Goal: Task Accomplishment & Management: Use online tool/utility

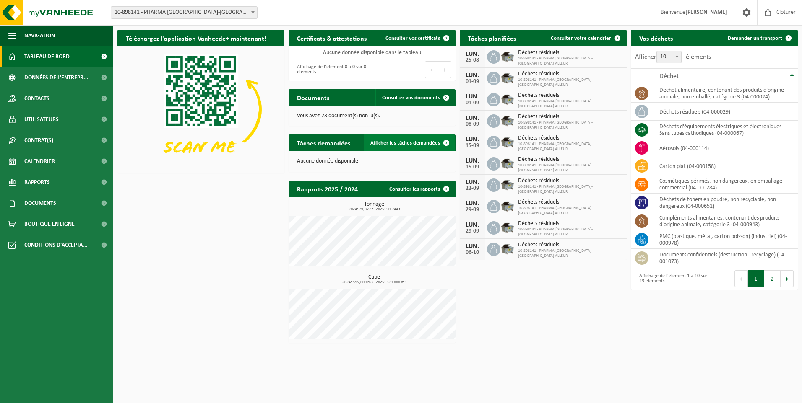
click at [399, 141] on span "Afficher les tâches demandées" at bounding box center [405, 142] width 70 height 5
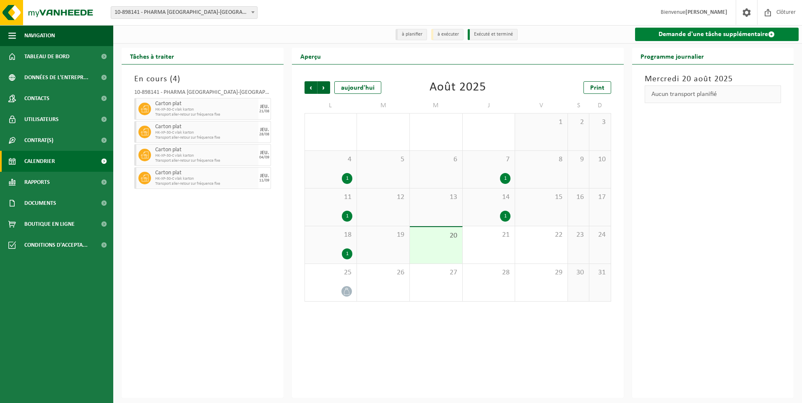
click at [711, 32] on link "Demande d'une tâche supplémentaire" at bounding box center [717, 34] width 164 height 13
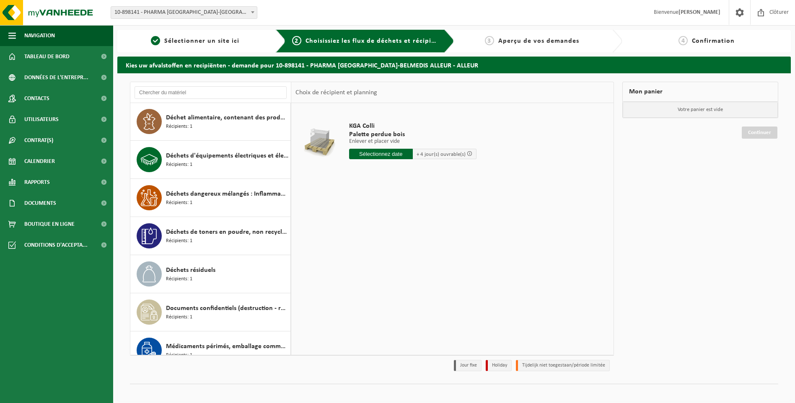
scroll to position [168, 0]
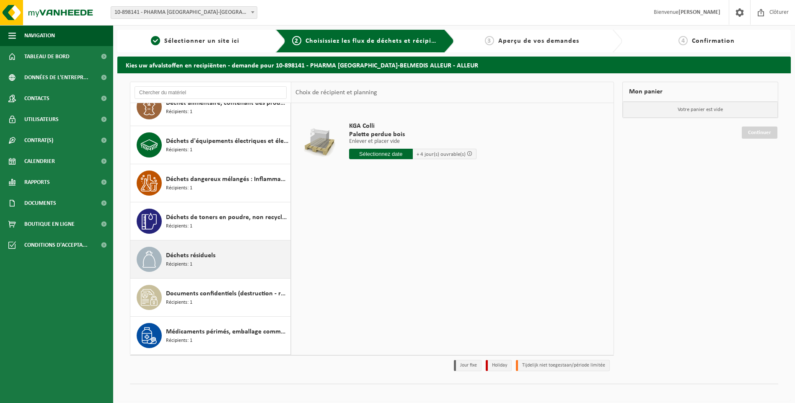
click at [181, 255] on span "Déchets résiduels" at bounding box center [190, 256] width 49 height 10
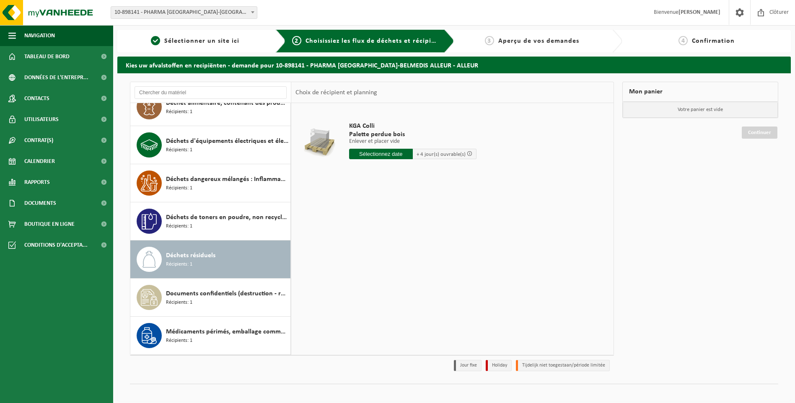
scroll to position [205, 0]
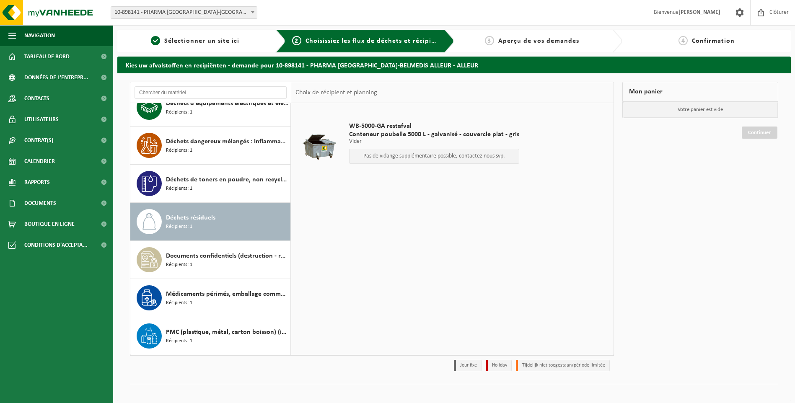
click at [394, 153] on p "Pas de vidange supplémentaire possible, contactez nous svp." at bounding box center [434, 156] width 161 height 6
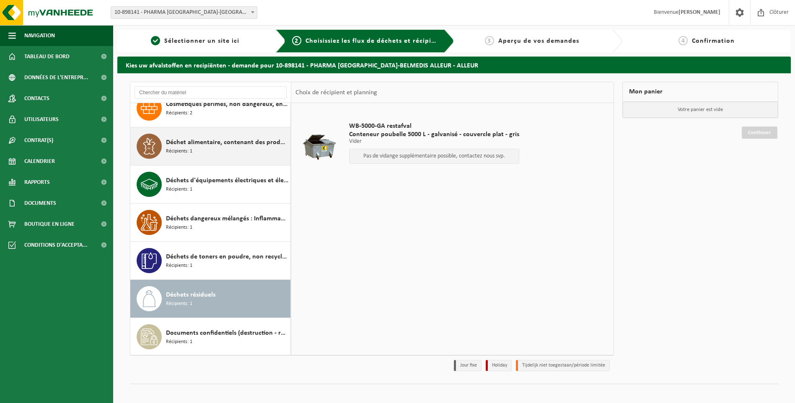
scroll to position [122, 0]
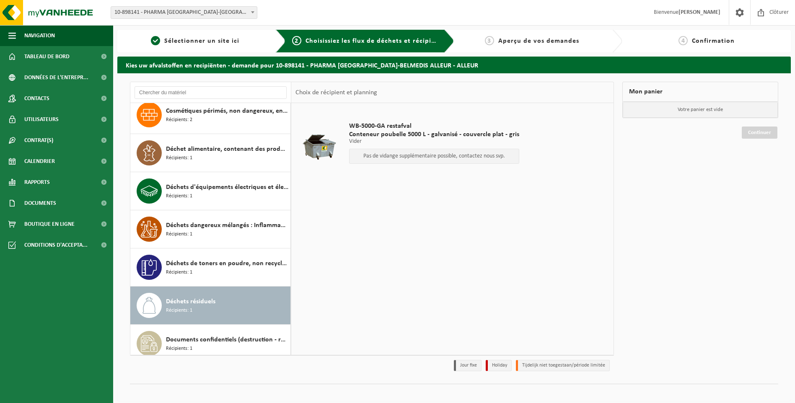
click at [376, 154] on p "Pas de vidange supplémentaire possible, contactez nous svp." at bounding box center [434, 156] width 161 height 6
click at [323, 143] on div at bounding box center [319, 145] width 43 height 34
click at [61, 35] on button "Navigation" at bounding box center [56, 35] width 113 height 21
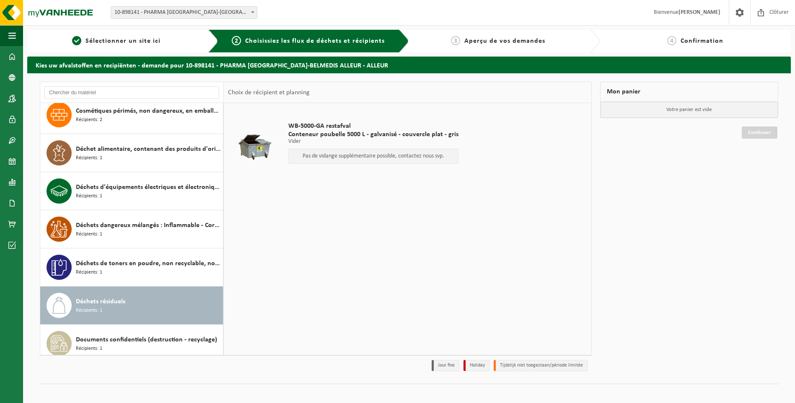
click at [270, 138] on div at bounding box center [254, 145] width 49 height 34
click at [13, 59] on span at bounding box center [12, 56] width 8 height 21
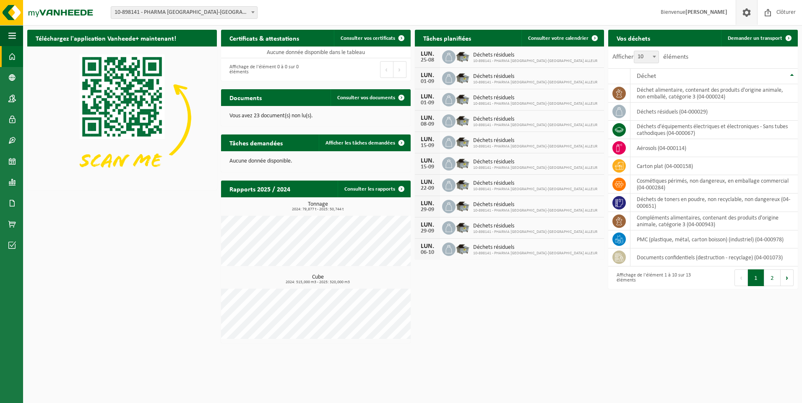
click at [745, 13] on span at bounding box center [746, 12] width 13 height 25
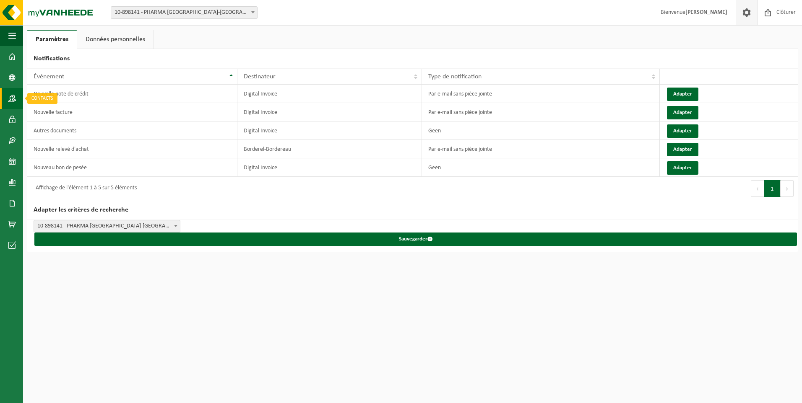
click at [11, 100] on span at bounding box center [12, 98] width 8 height 21
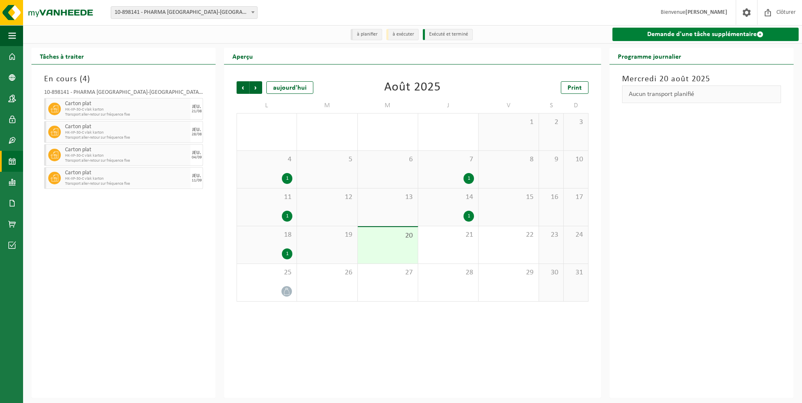
click at [718, 34] on link "Demande d'une tâche supplémentaire" at bounding box center [705, 34] width 186 height 13
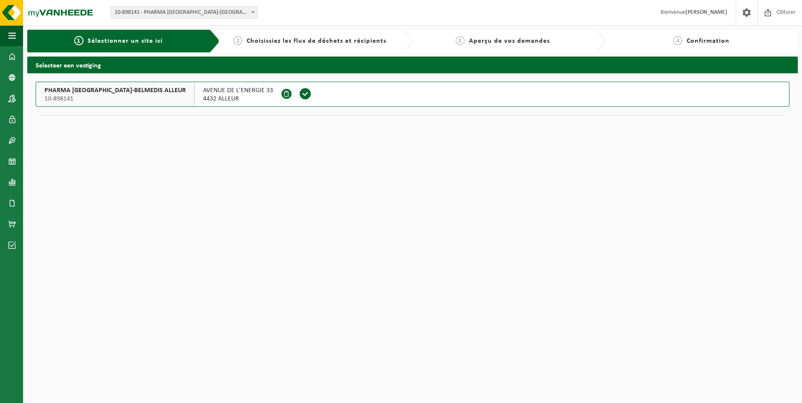
click at [241, 42] on span "2" at bounding box center [237, 40] width 9 height 9
click at [118, 42] on span "Sélectionner un site ici" at bounding box center [125, 41] width 75 height 7
click at [215, 93] on span "AVENUE DE L'ENERGIE 33" at bounding box center [238, 90] width 70 height 8
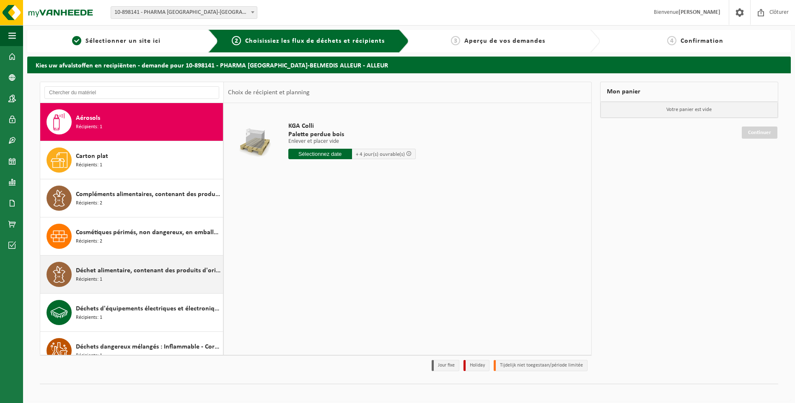
scroll to position [126, 0]
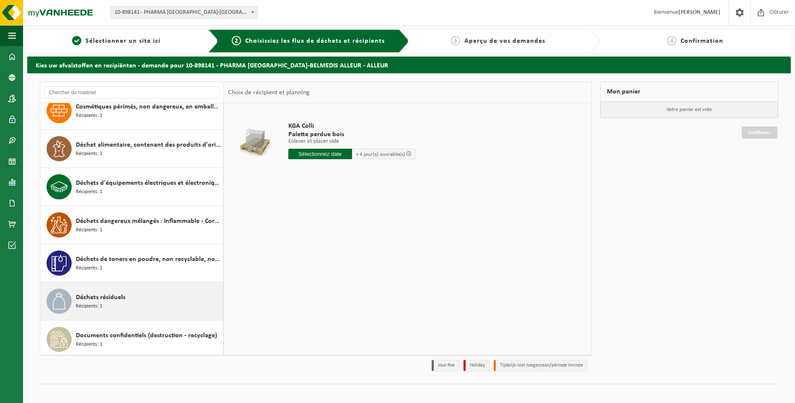
click at [90, 301] on span "Déchets résiduels" at bounding box center [100, 298] width 49 height 10
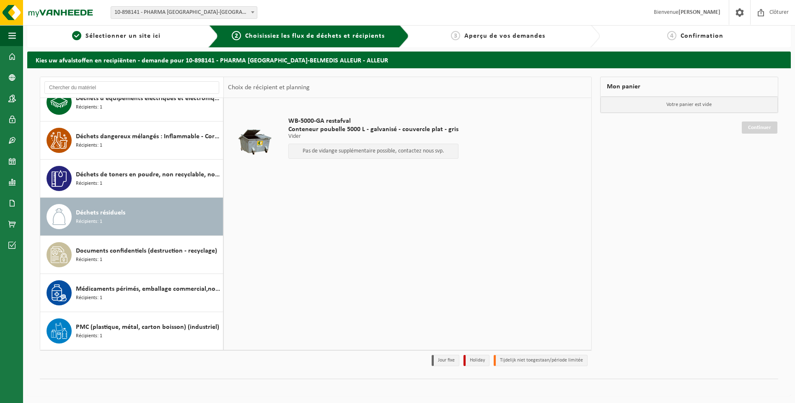
scroll to position [6, 0]
